Goal: Task Accomplishment & Management: Use online tool/utility

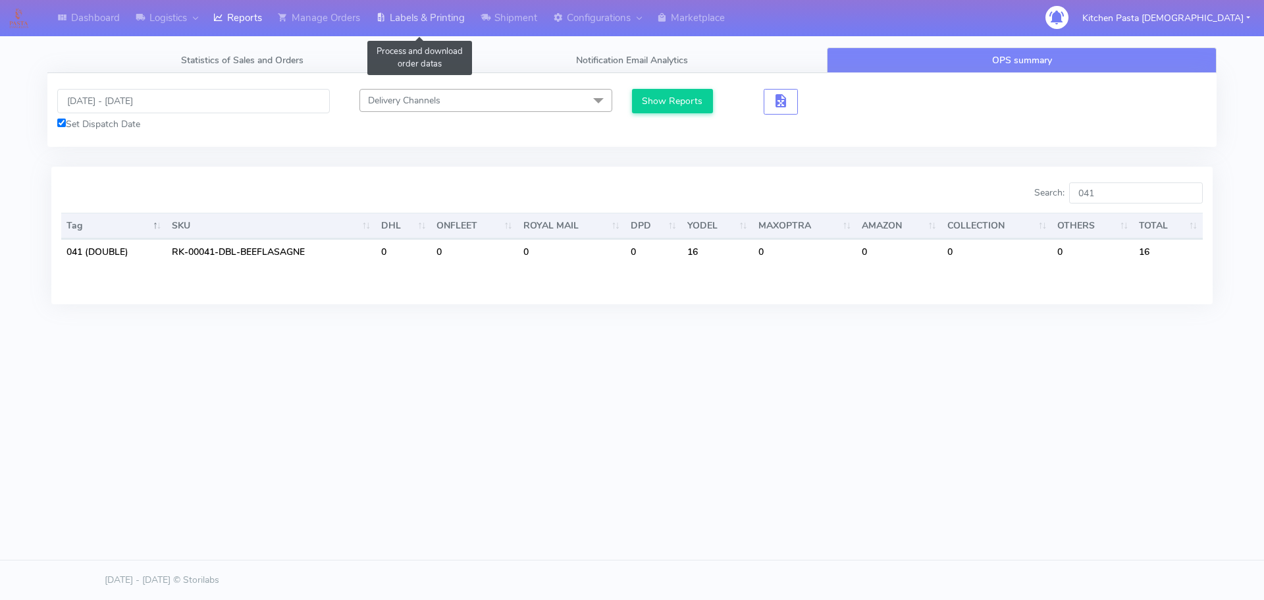
click at [414, 6] on link "Labels & Printing" at bounding box center [420, 18] width 105 height 36
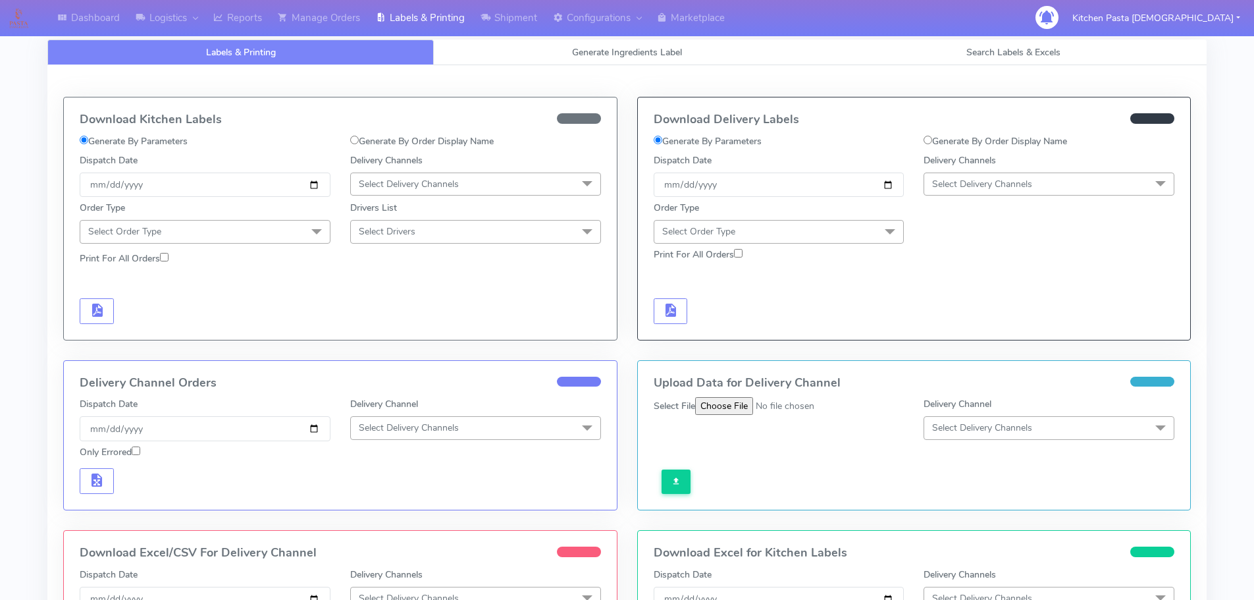
select select
click at [459, 59] on link "Generate Ingredients Label" at bounding box center [627, 52] width 386 height 26
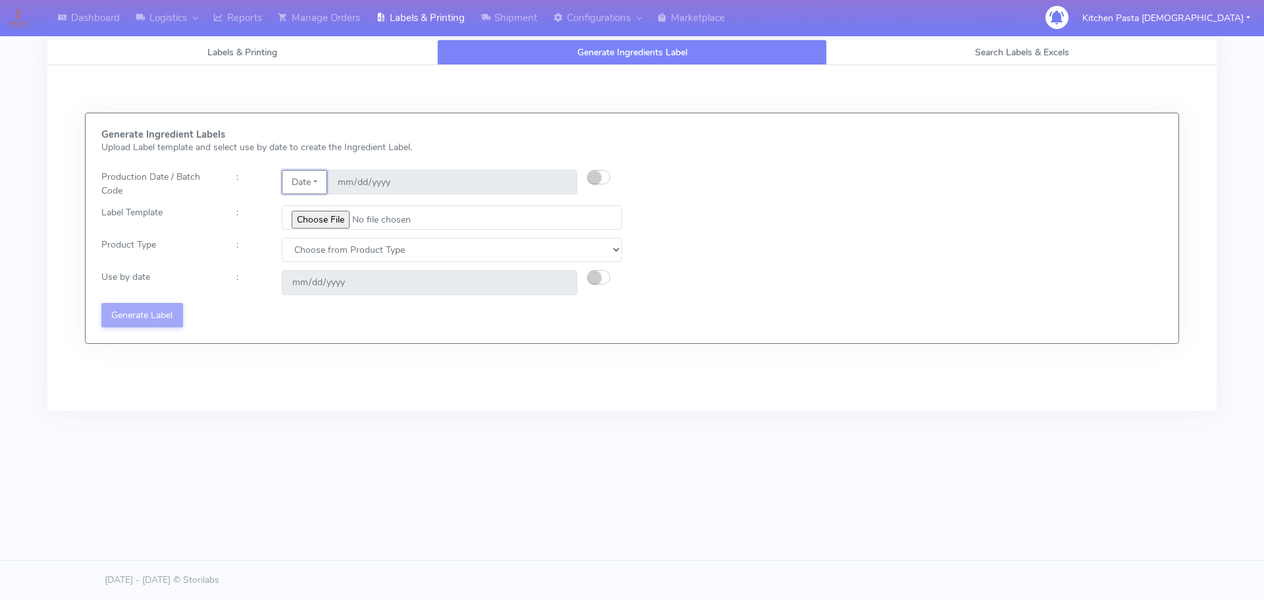
click at [306, 183] on button "Date" at bounding box center [304, 182] width 45 height 24
click at [602, 176] on button "button" at bounding box center [598, 177] width 23 height 14
click at [557, 180] on input "[DATE]" at bounding box center [452, 182] width 250 height 24
type input "[DATE]"
click at [327, 211] on input "file" at bounding box center [452, 217] width 340 height 24
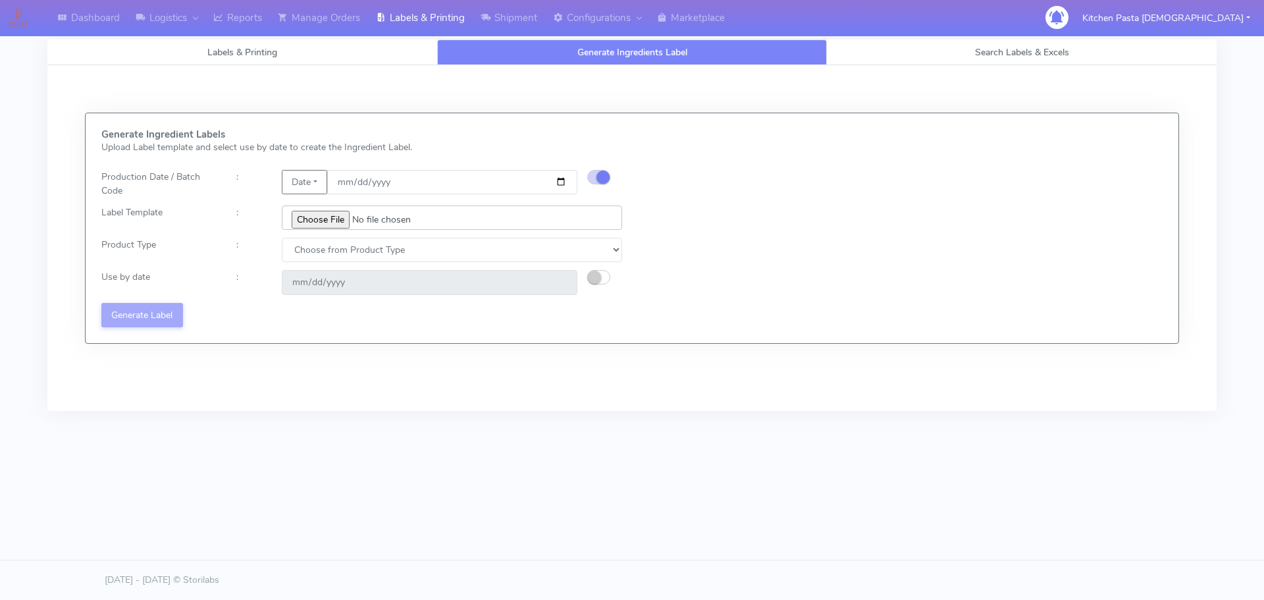
type input "C:\fakepath\Pasta Evangelists Lobster crab and prawn ravioli dinner kit for 2 v…"
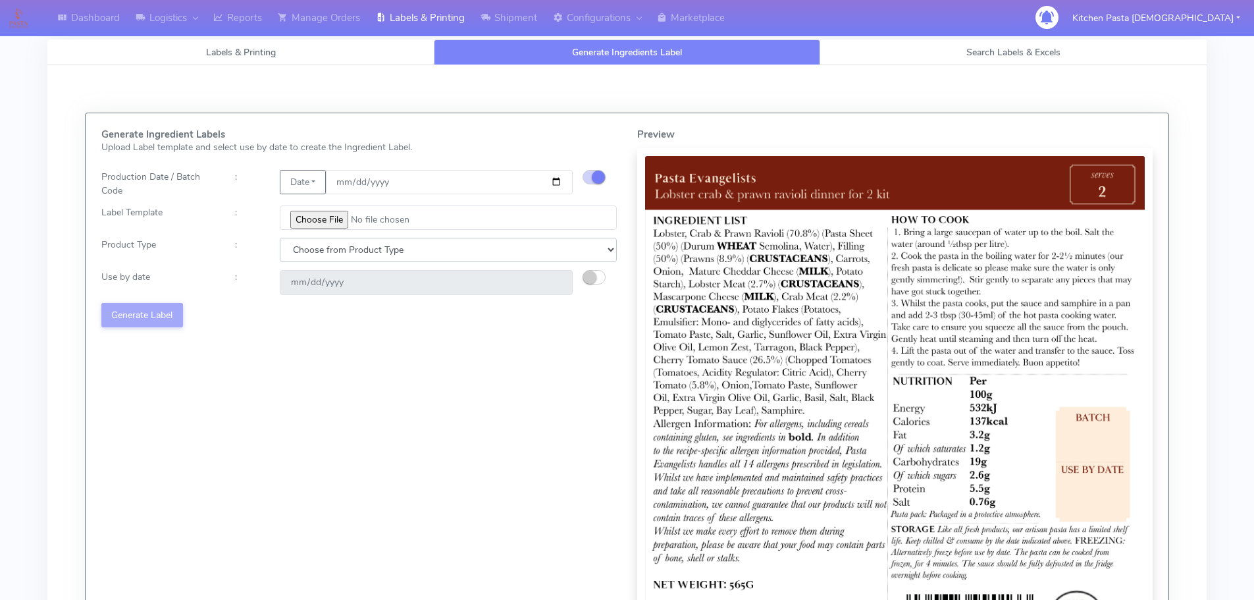
click at [319, 256] on select "Choose from Product Type ECOM ERETAIL CIRCULAR CIRC_DESERTS LASAGNE" at bounding box center [448, 250] width 337 height 24
select select "1"
click at [280, 238] on select "Choose from Product Type ECOM ERETAIL CIRCULAR CIRC_DESERTS LASAGNE" at bounding box center [448, 250] width 337 height 24
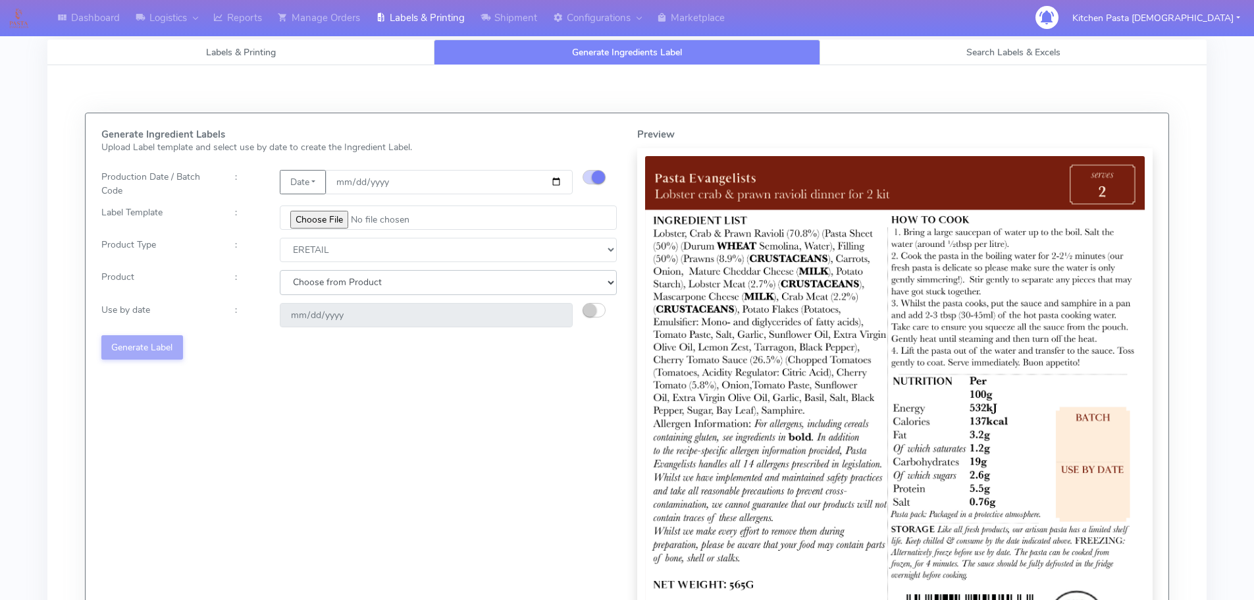
drag, startPoint x: 319, startPoint y: 261, endPoint x: 322, endPoint y: 294, distance: 33.1
click at [325, 289] on select "Choose from Product PLAIN PASTA FILLED PASTA BUTTER (INTERNAL PRODUCTION) BUTTE…" at bounding box center [448, 282] width 337 height 24
select select "0"
click at [280, 270] on select "Choose from Product PLAIN PASTA FILLED PASTA BUTTER (INTERNAL PRODUCTION) BUTTE…" at bounding box center [448, 282] width 337 height 24
type input "2025-10-20"
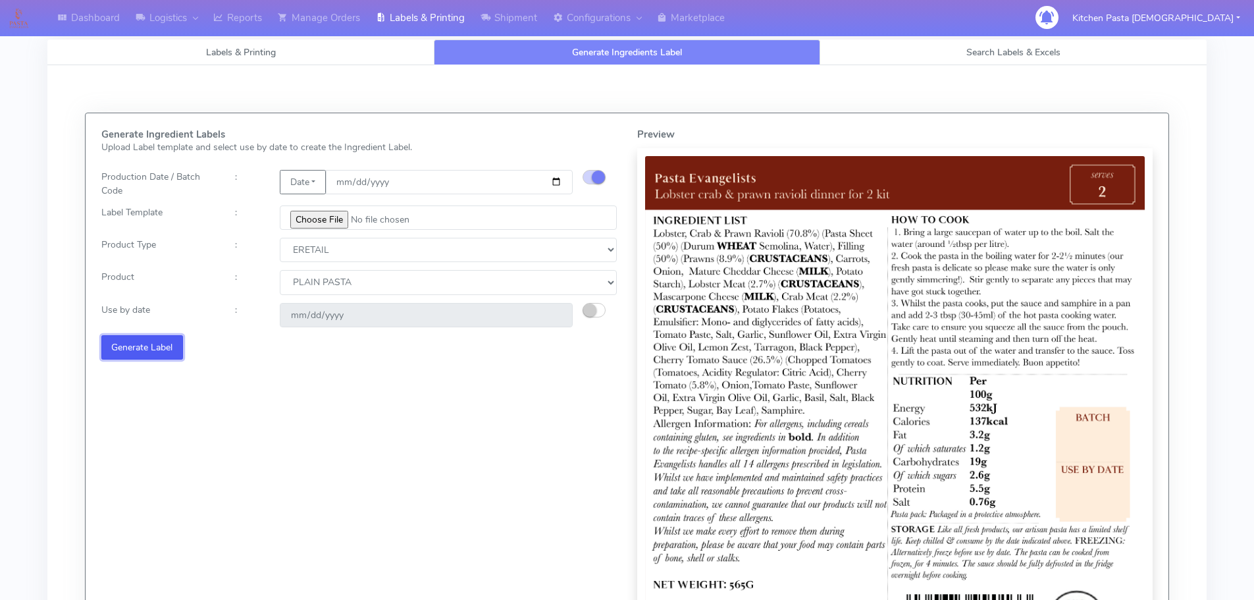
click at [106, 347] on button "Generate Label" at bounding box center [142, 347] width 82 height 24
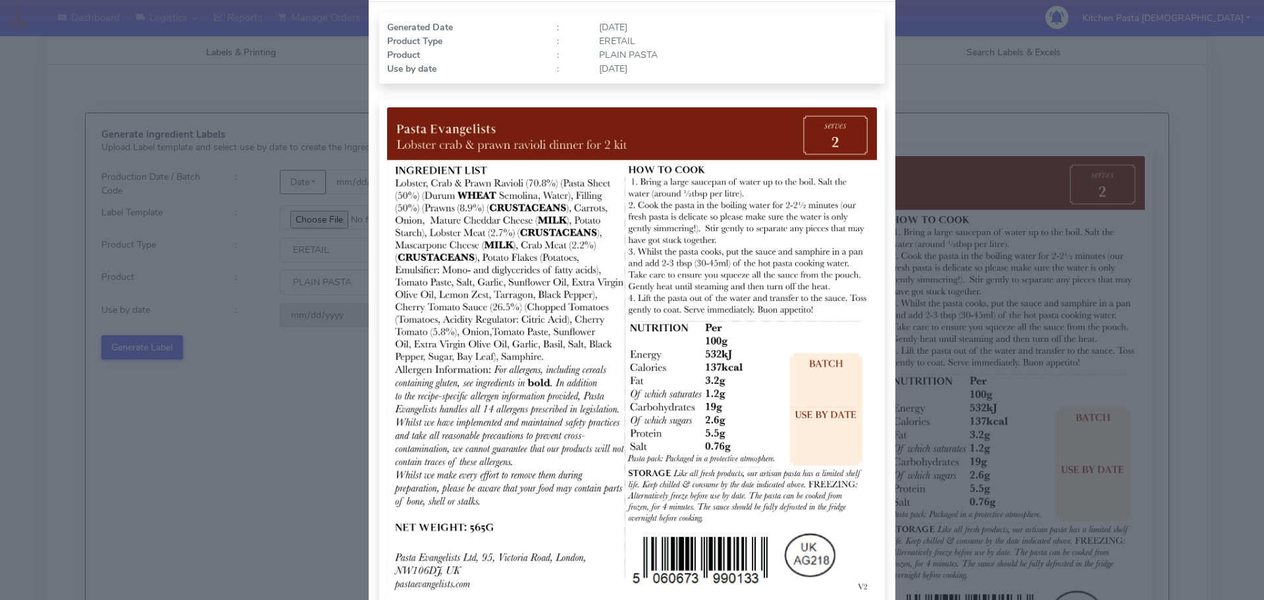
scroll to position [136, 0]
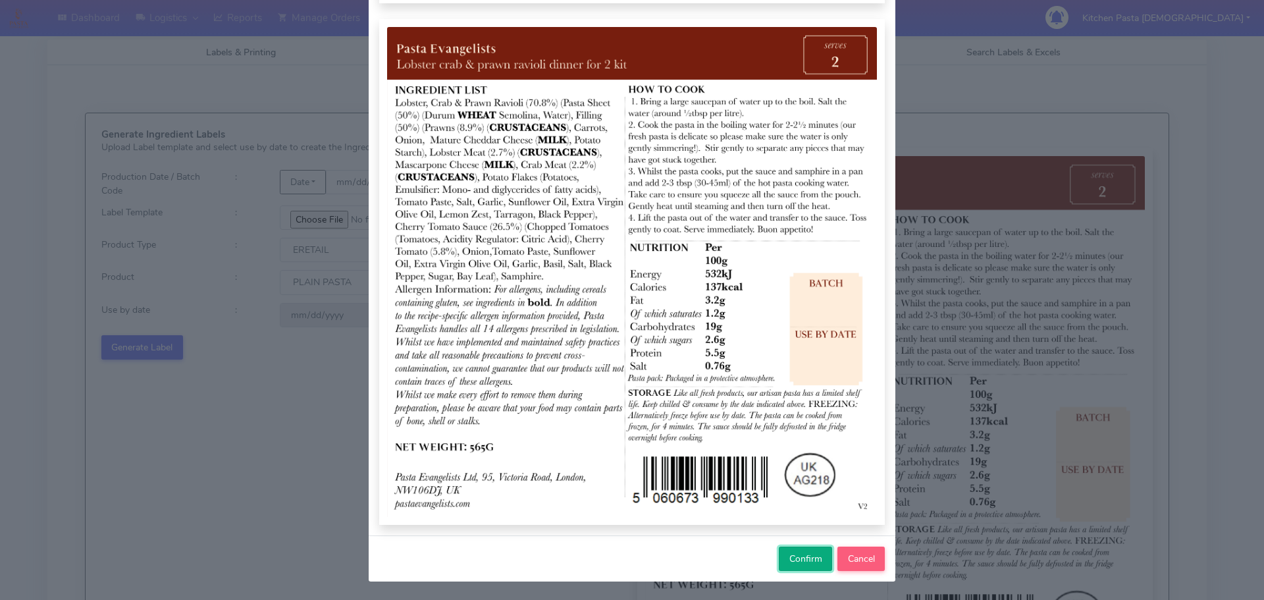
click at [795, 560] on span "Confirm" at bounding box center [805, 558] width 33 height 13
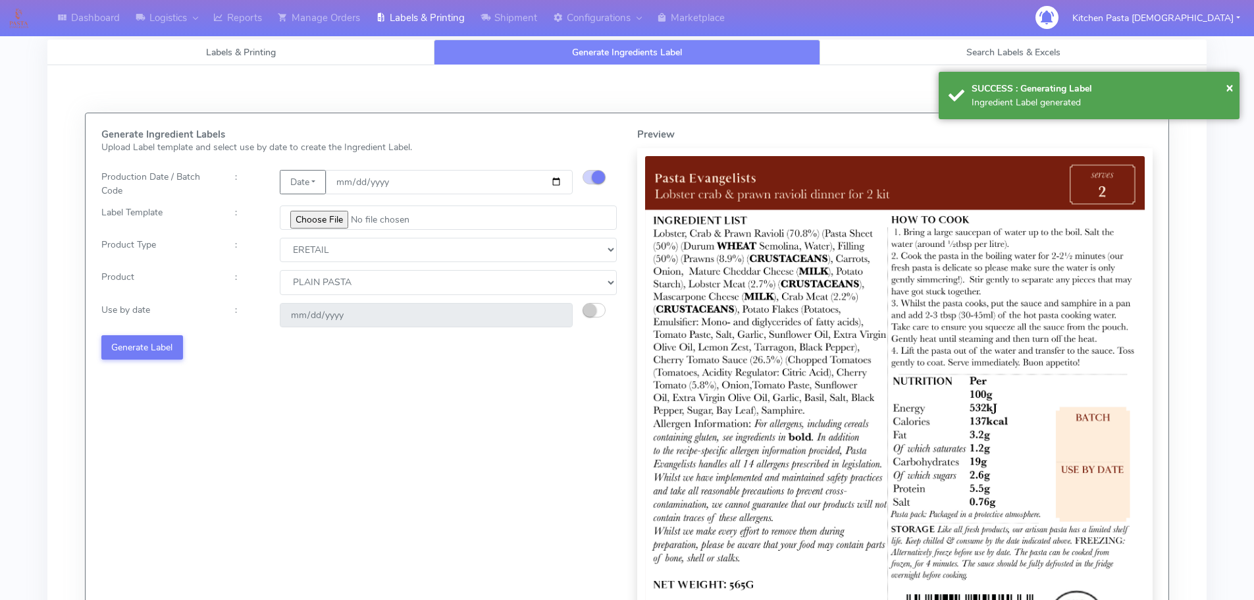
select select
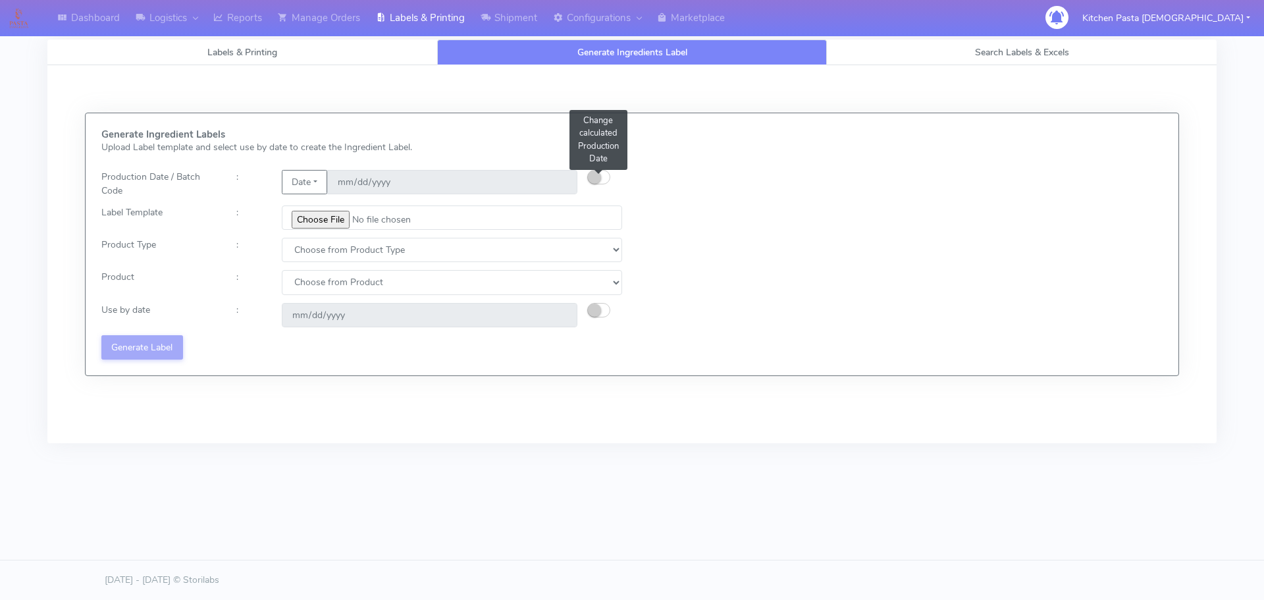
click at [607, 180] on button "button" at bounding box center [598, 177] width 23 height 14
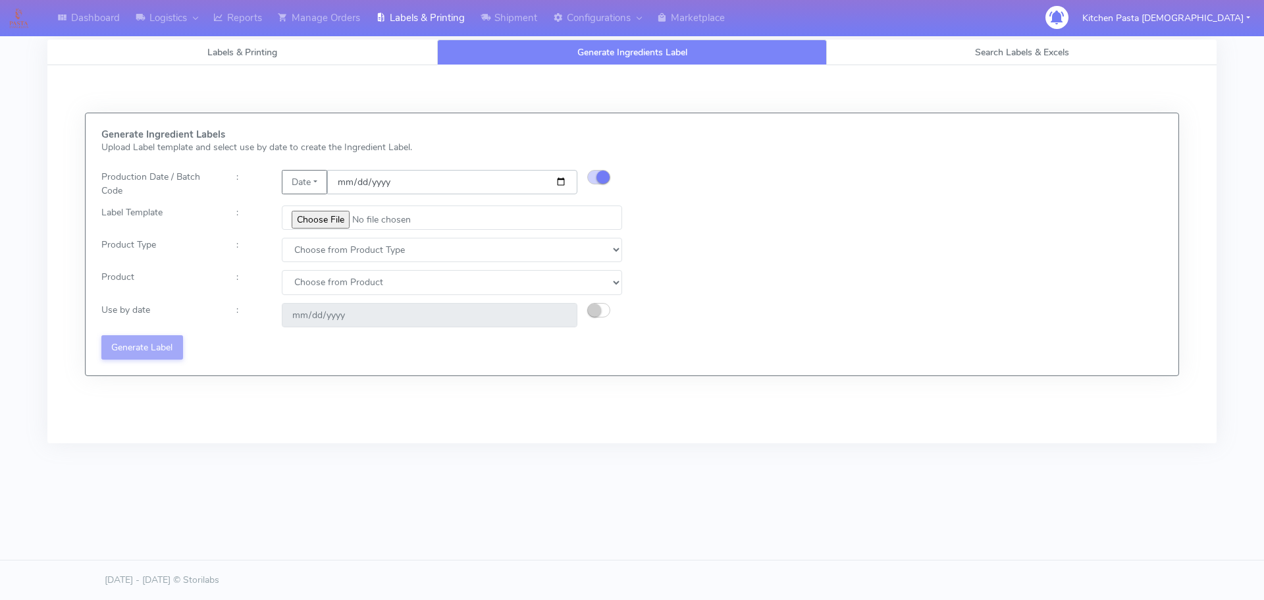
click at [562, 182] on input "date" at bounding box center [452, 182] width 250 height 24
type input "[DATE]"
type input "2025-10-20"
click at [317, 218] on input "file" at bounding box center [452, 217] width 340 height 24
type input "C:\fakepath\Pasta Evangelists Mafaldine with Beef Chiantii dinner kit for 2 v4.…"
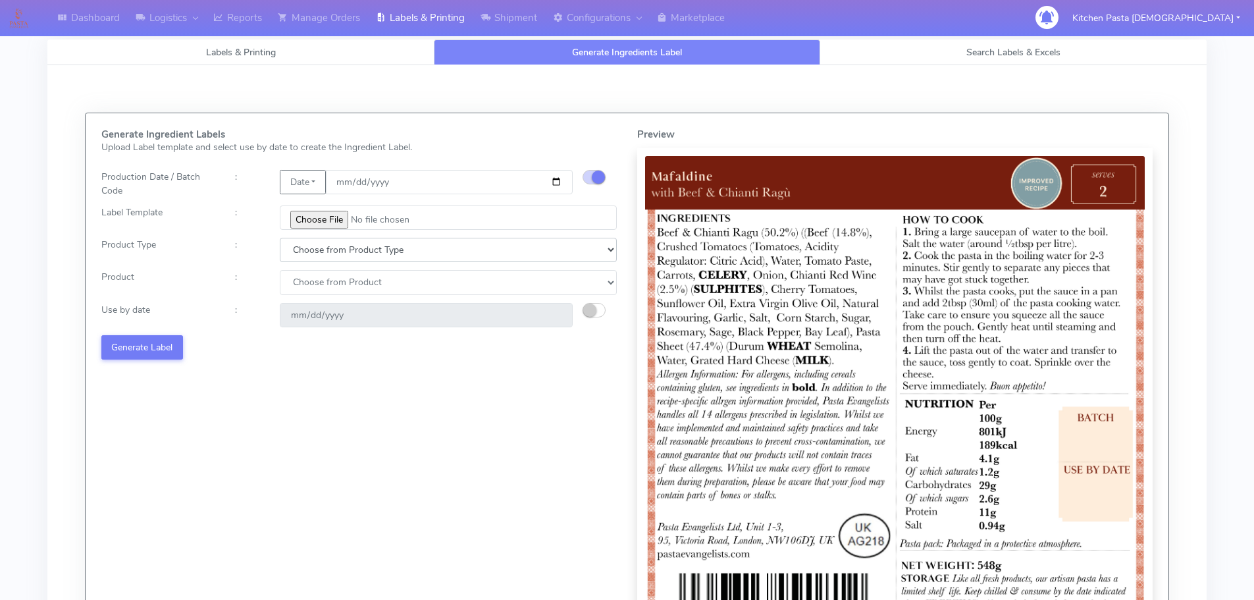
drag, startPoint x: 355, startPoint y: 249, endPoint x: 354, endPoint y: 256, distance: 6.6
click at [355, 249] on select "Choose from Product Type ECOM ERETAIL CIRCULAR CIRC_DESERTS LASAGNE" at bounding box center [448, 250] width 337 height 24
select select "1"
click at [280, 238] on select "Choose from Product Type ECOM ERETAIL CIRCULAR CIRC_DESERTS LASAGNE" at bounding box center [448, 250] width 337 height 24
click at [319, 292] on select "Choose from Product PLAIN PASTA FILLED PASTA BUTTER (INTERNAL PRODUCTION) BUTTE…" at bounding box center [448, 282] width 337 height 24
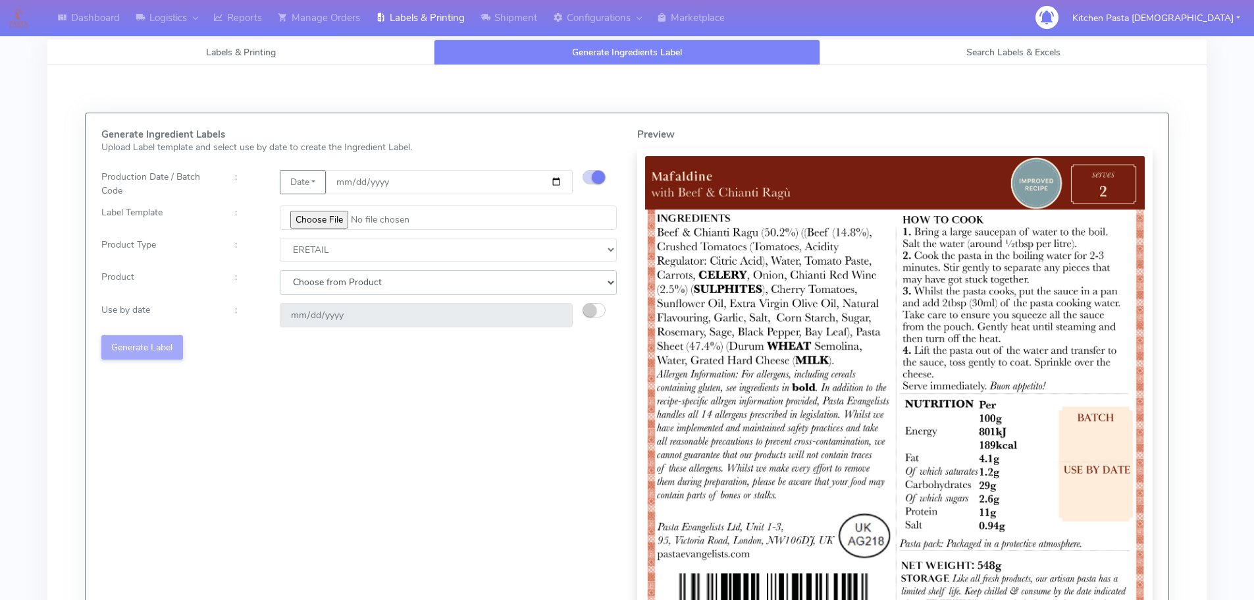
select select "0"
click at [280, 270] on select "Choose from Product PLAIN PASTA FILLED PASTA BUTTER (INTERNAL PRODUCTION) BUTTE…" at bounding box center [448, 282] width 337 height 24
click at [597, 309] on button "button" at bounding box center [594, 310] width 23 height 14
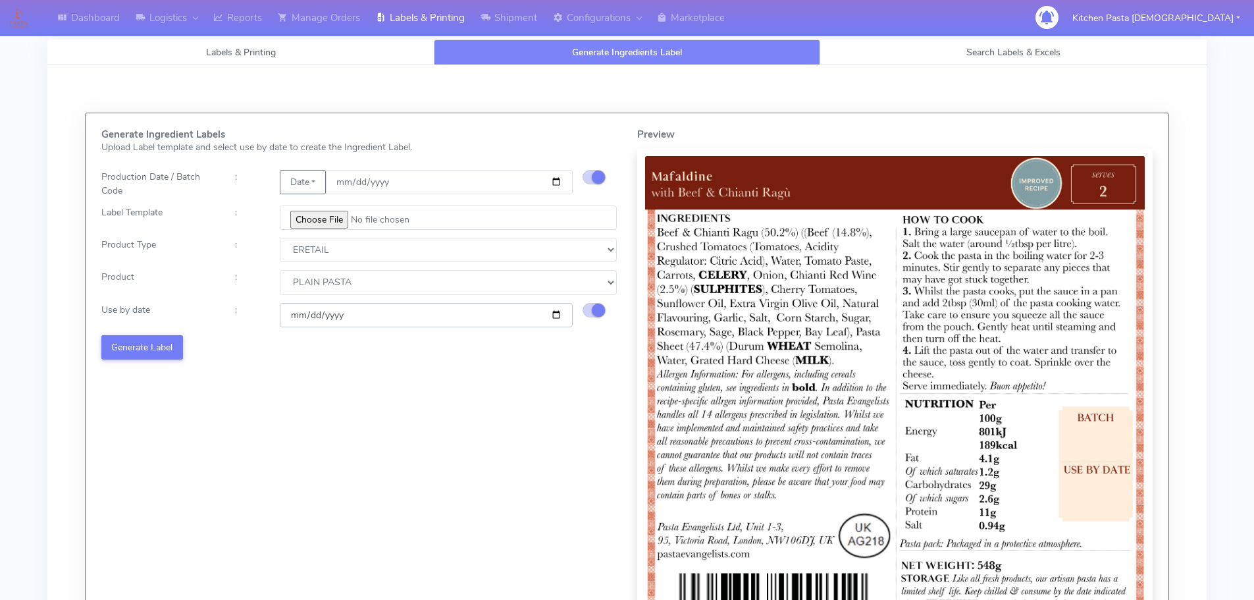
click at [557, 313] on input "2025-10-20" at bounding box center [426, 315] width 293 height 24
type input "[DATE]"
click at [145, 346] on button "Generate Label" at bounding box center [142, 347] width 82 height 24
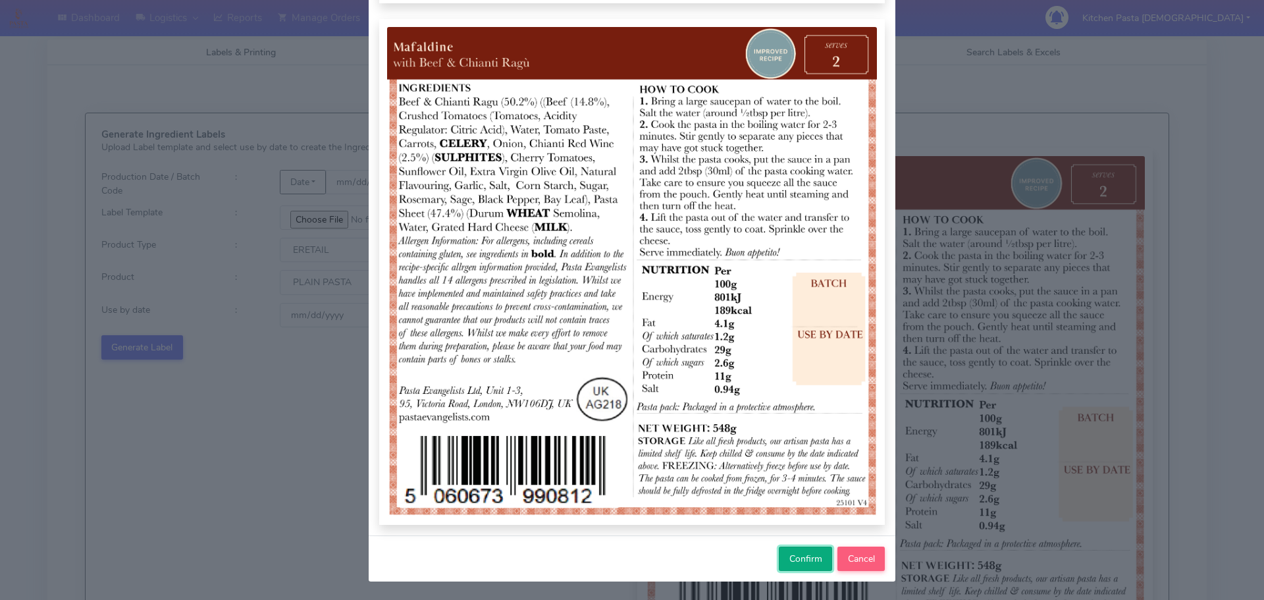
click at [797, 552] on span "Confirm" at bounding box center [805, 558] width 33 height 13
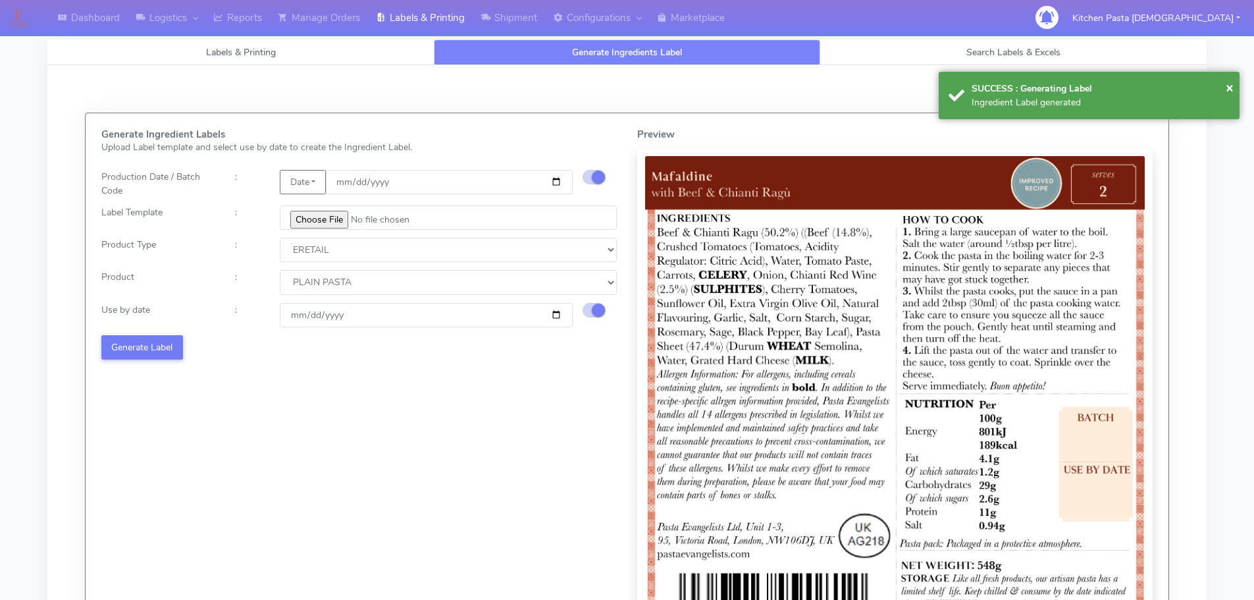
select select
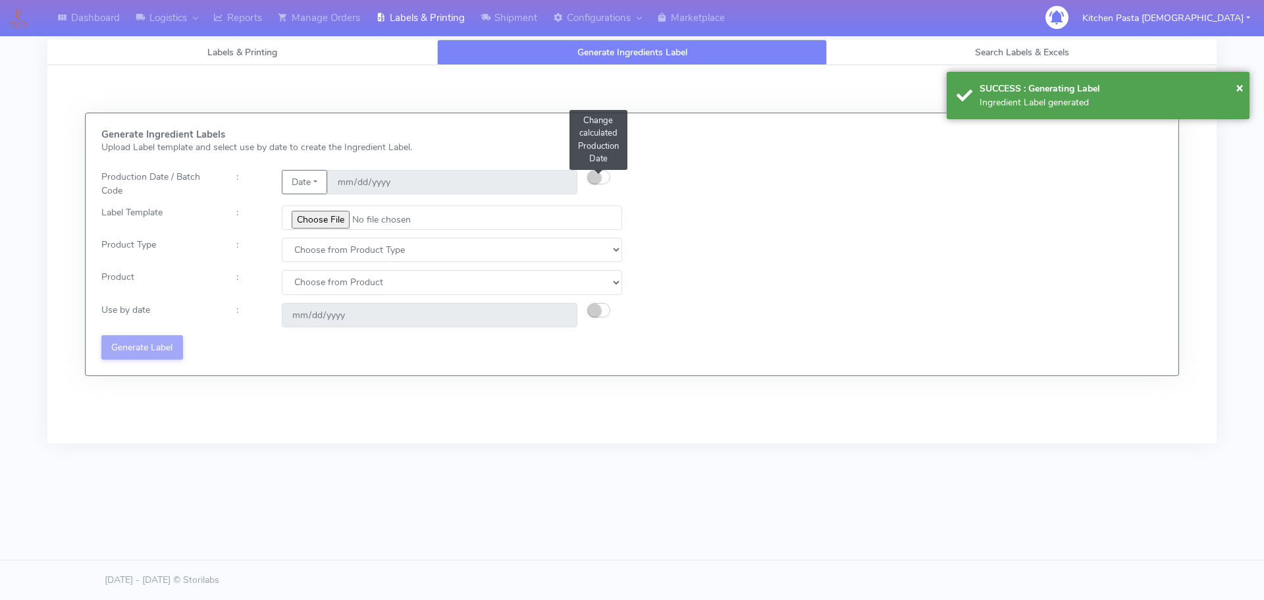
click at [596, 178] on small "button" at bounding box center [594, 176] width 13 height 13
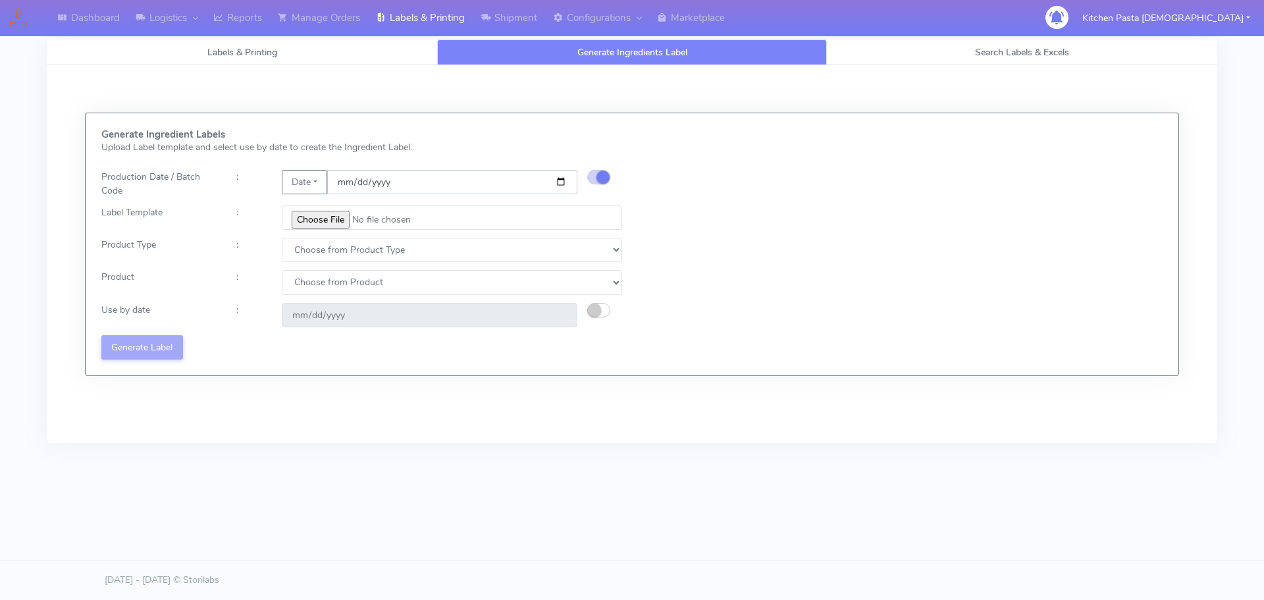
click at [557, 178] on input "date" at bounding box center [452, 182] width 250 height 24
type input "[DATE]"
type input "2025-10-20"
click at [308, 220] on input "file" at bounding box center [452, 217] width 340 height 24
type input "C:\fakepath\Pasta Evangelists spicy 'nduja mafaldine kit for 2 v5.jpg"
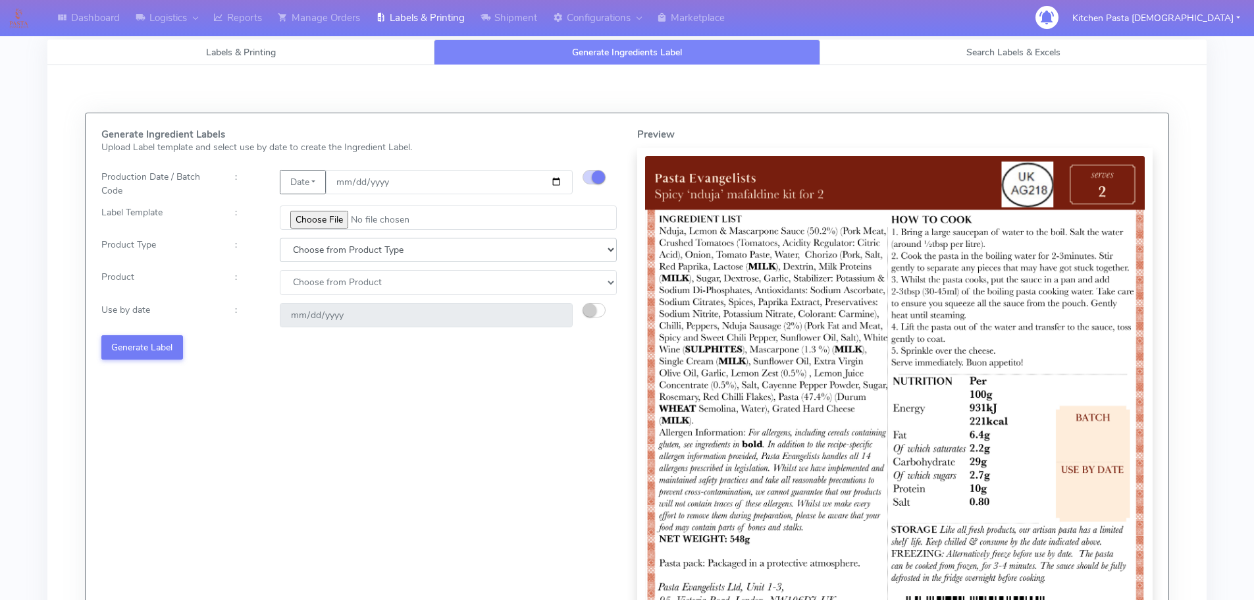
drag, startPoint x: 346, startPoint y: 244, endPoint x: 345, endPoint y: 257, distance: 12.6
click at [346, 244] on select "Choose from Product Type ECOM ERETAIL CIRCULAR CIRC_DESERTS LASAGNE" at bounding box center [448, 250] width 337 height 24
select select "1"
click at [280, 238] on select "Choose from Product Type ECOM ERETAIL CIRCULAR CIRC_DESERTS LASAGNE" at bounding box center [448, 250] width 337 height 24
click at [323, 290] on select "Choose from Product PLAIN PASTA FILLED PASTA BUTTER (INTERNAL PRODUCTION) BUTTE…" at bounding box center [448, 282] width 337 height 24
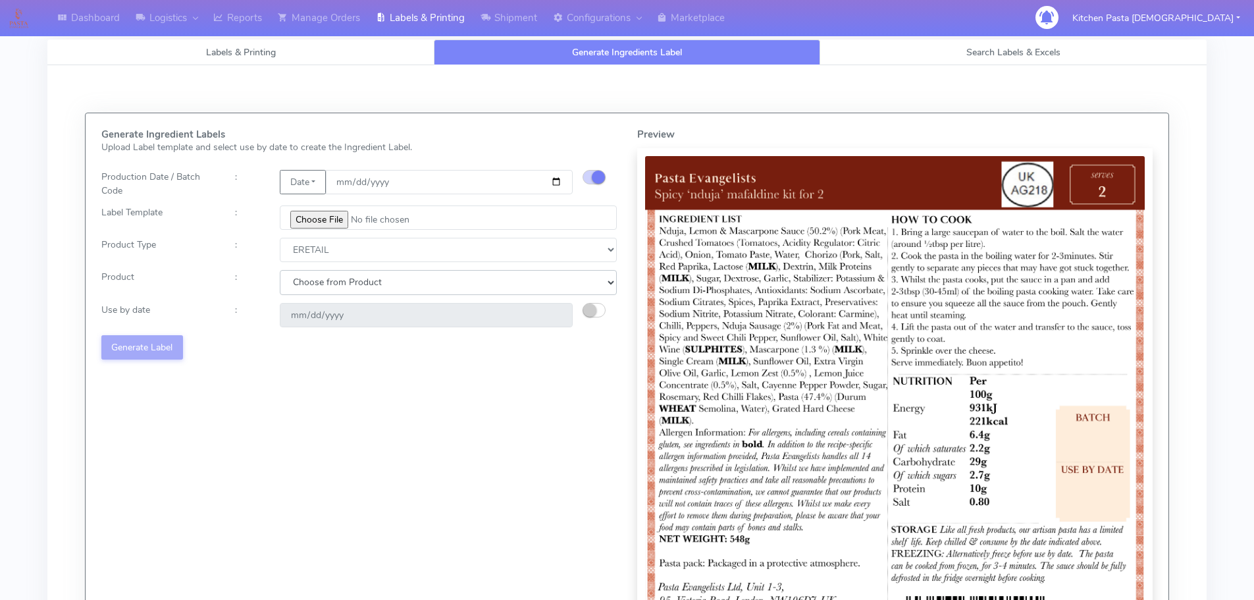
select select "0"
click at [280, 270] on select "Choose from Product PLAIN PASTA FILLED PASTA BUTTER (INTERNAL PRODUCTION) BUTTE…" at bounding box center [448, 282] width 337 height 24
click at [594, 310] on small "button" at bounding box center [589, 309] width 13 height 13
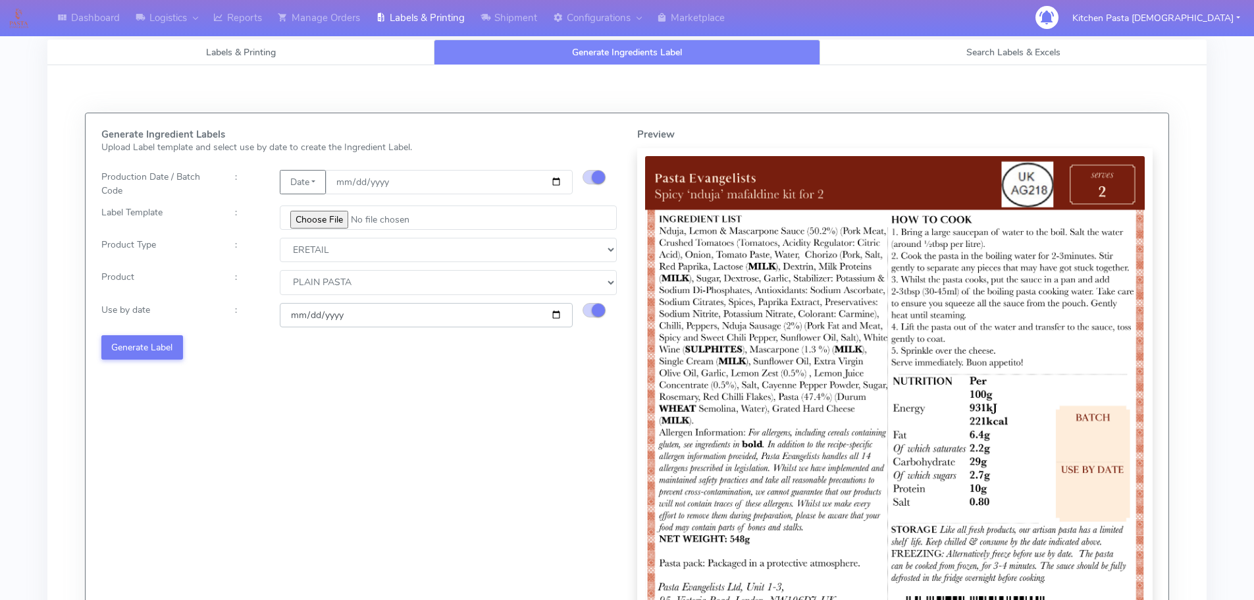
click at [554, 313] on input "2025-10-20" at bounding box center [426, 315] width 293 height 24
type input "[DATE]"
click at [164, 355] on button "Generate Label" at bounding box center [142, 347] width 82 height 24
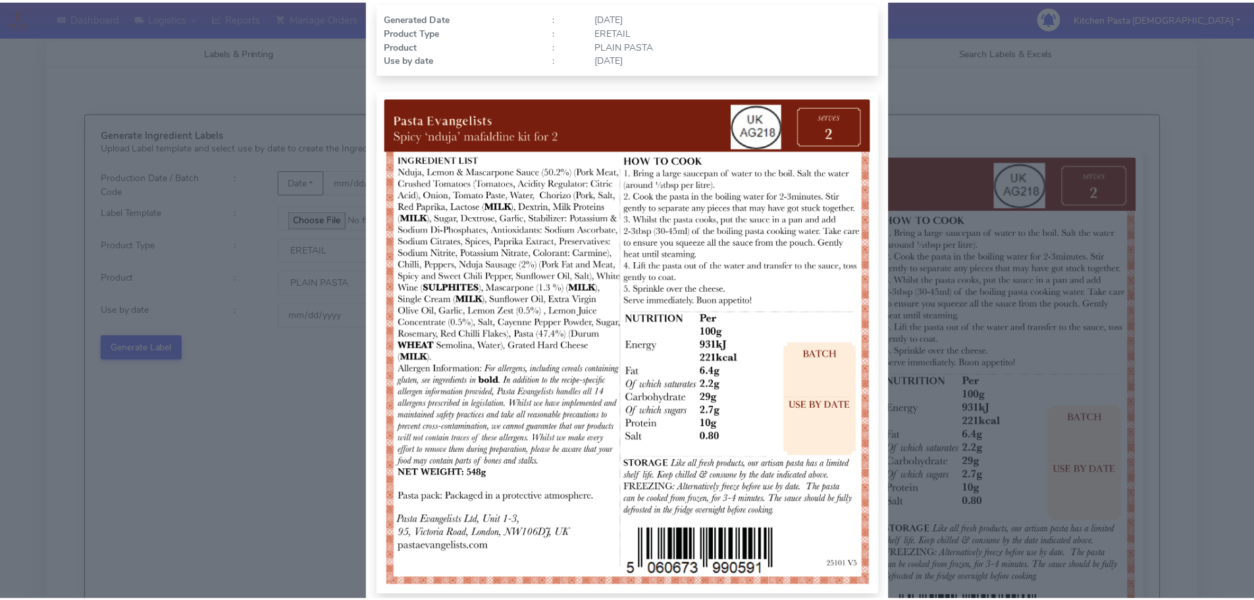
scroll to position [132, 0]
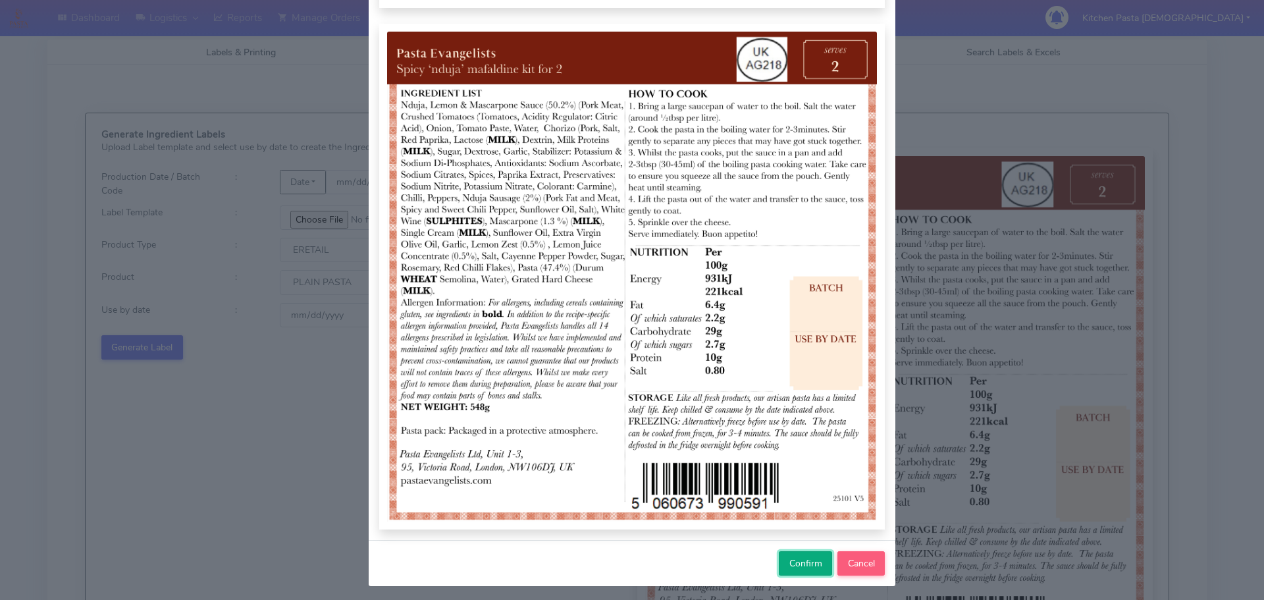
click at [804, 558] on span "Confirm" at bounding box center [805, 563] width 33 height 13
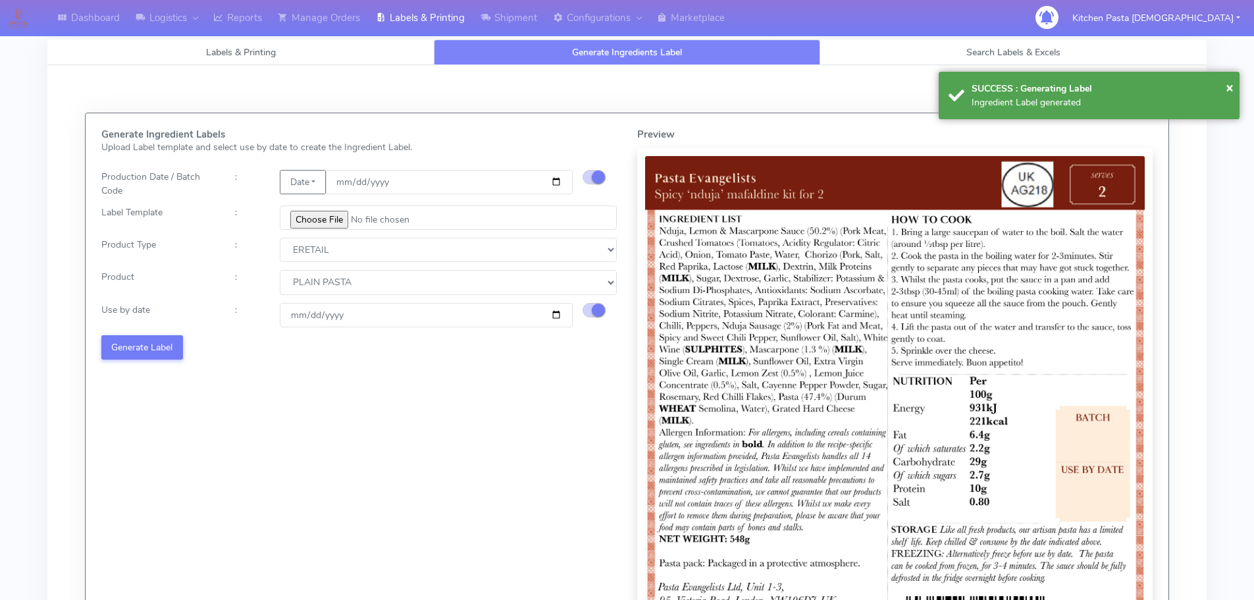
select select
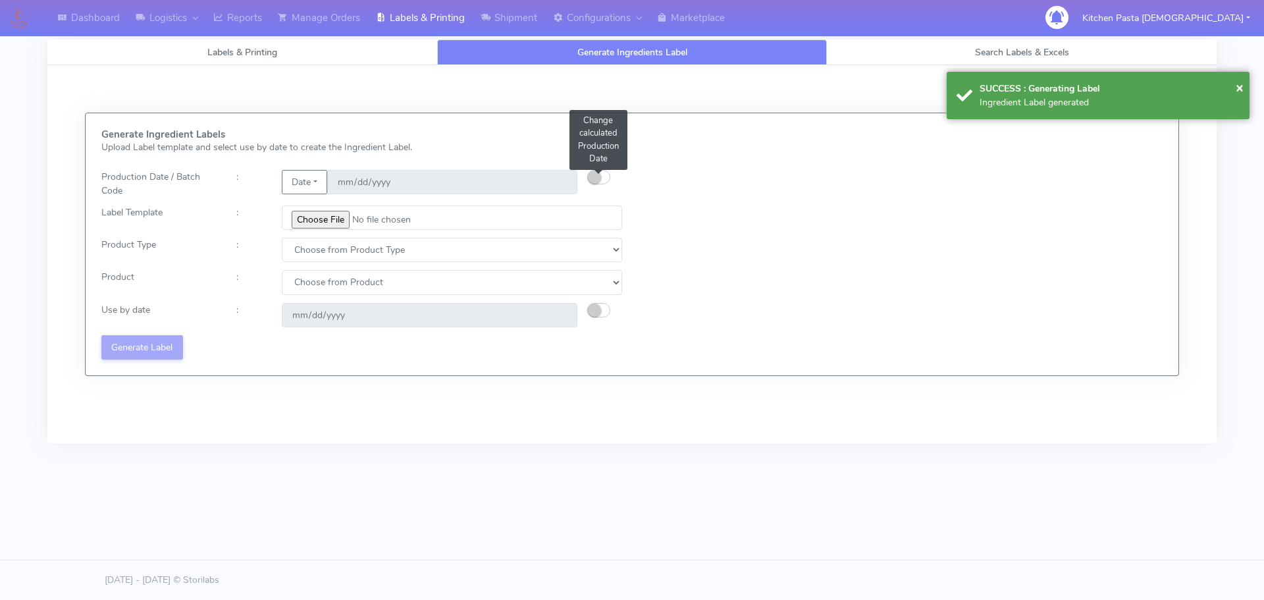
click at [592, 171] on small "button" at bounding box center [594, 176] width 13 height 13
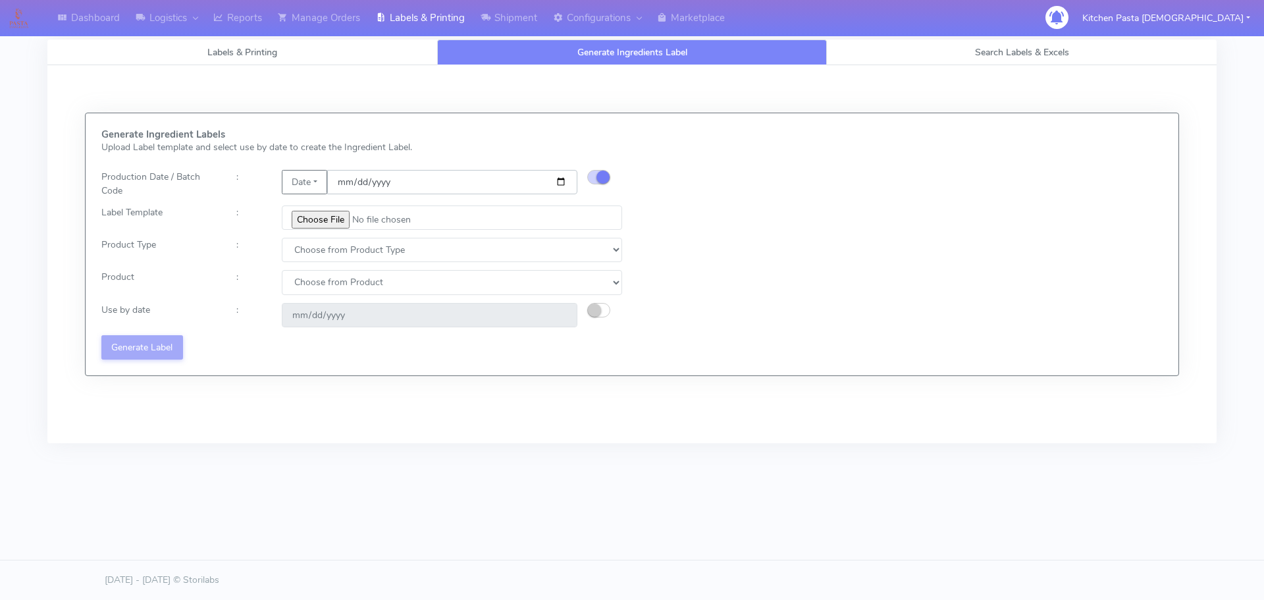
click at [563, 180] on input "date" at bounding box center [452, 182] width 250 height 24
type input "[DATE]"
type input "2025-10-20"
click at [335, 228] on input "file" at bounding box center [452, 217] width 340 height 24
type input "C:\fakepath\Pasta Evangelists Carbonara Spaghetti dinner kit for 2 v4.jpg"
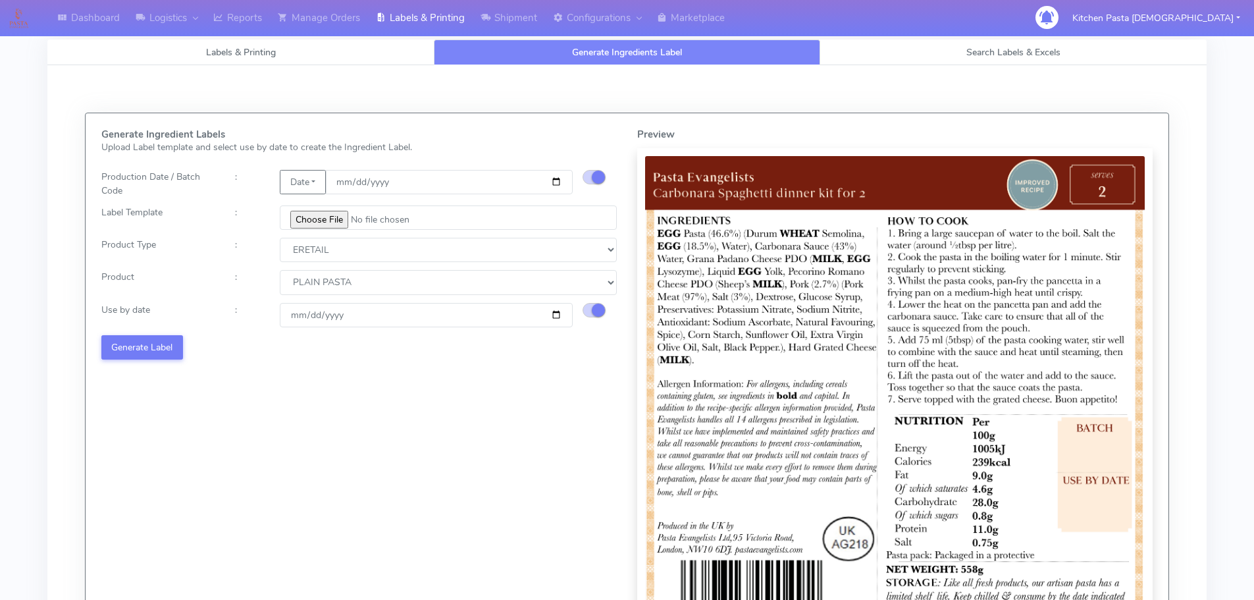
select select "1"
select select "0"
click at [559, 317] on input "[DATE]" at bounding box center [426, 315] width 293 height 24
type input "[DATE]"
click at [158, 342] on button "Generate Label" at bounding box center [142, 347] width 82 height 24
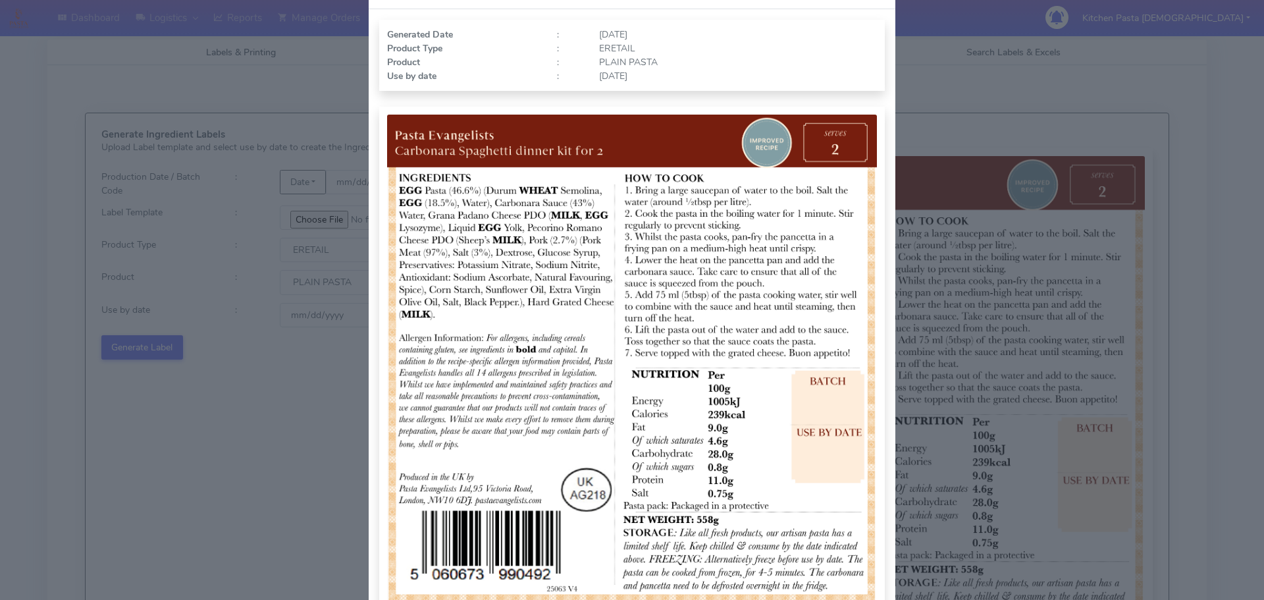
scroll to position [132, 0]
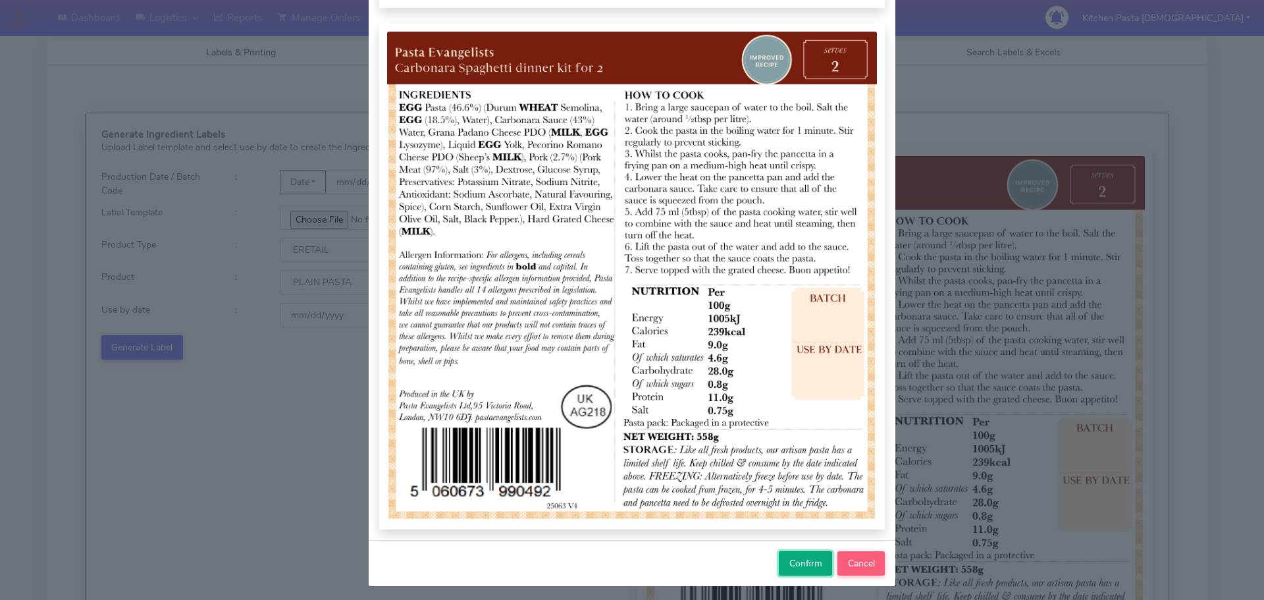
click at [794, 558] on span "Confirm" at bounding box center [805, 563] width 33 height 13
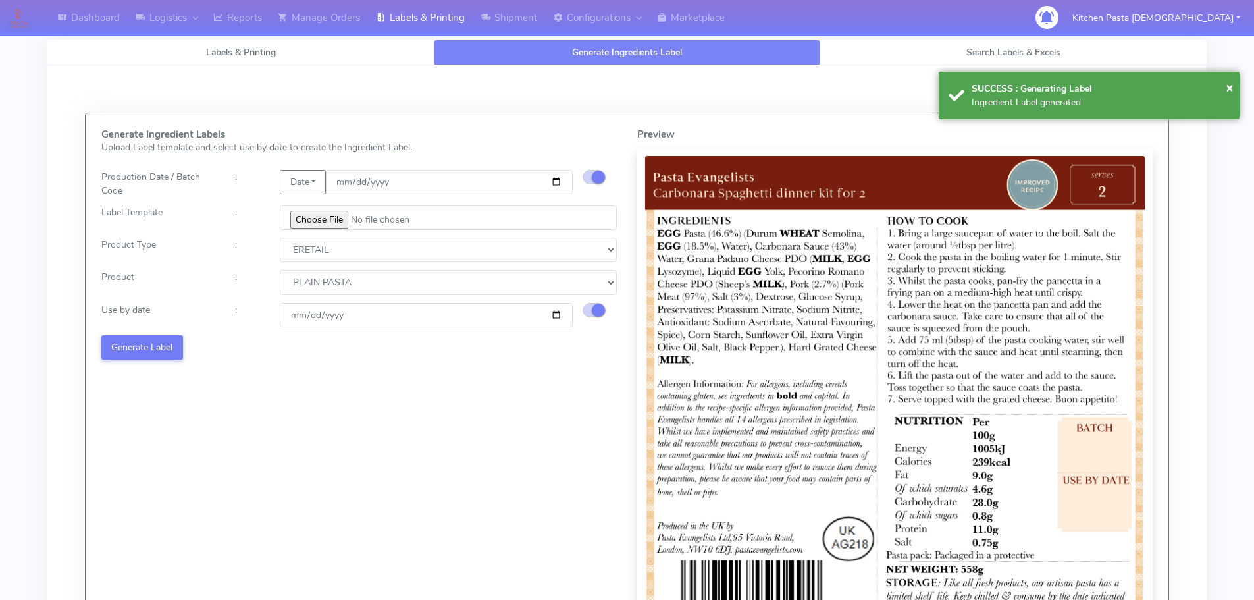
select select
